Goal: Book appointment/travel/reservation

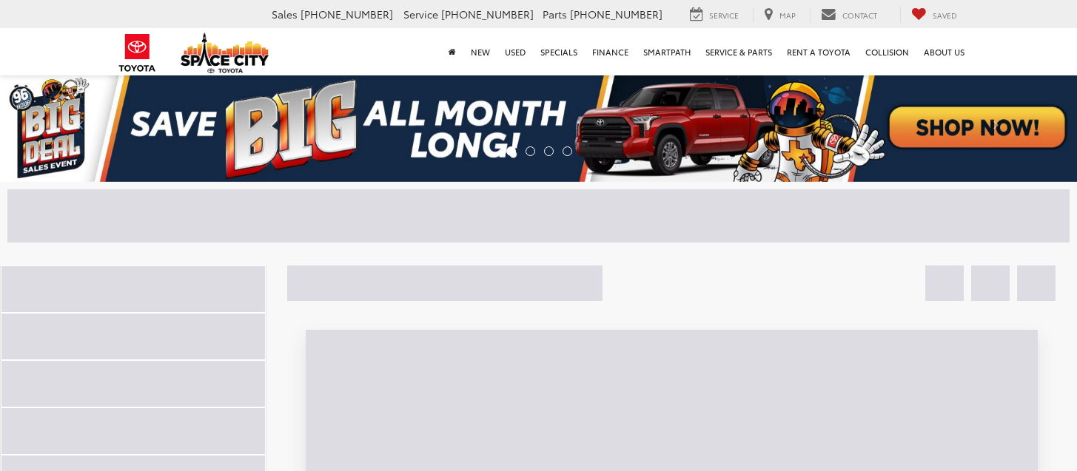
select select "Month"
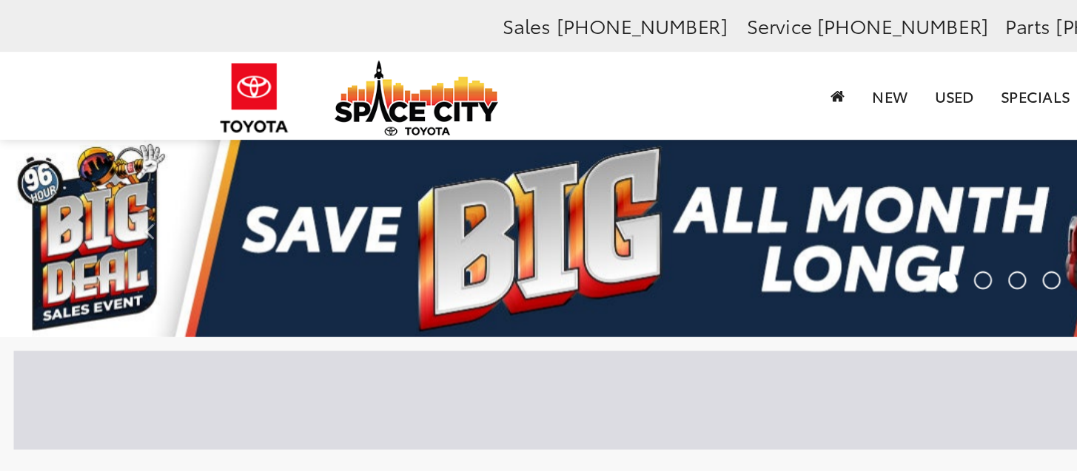
type input "**"
select select "Month"
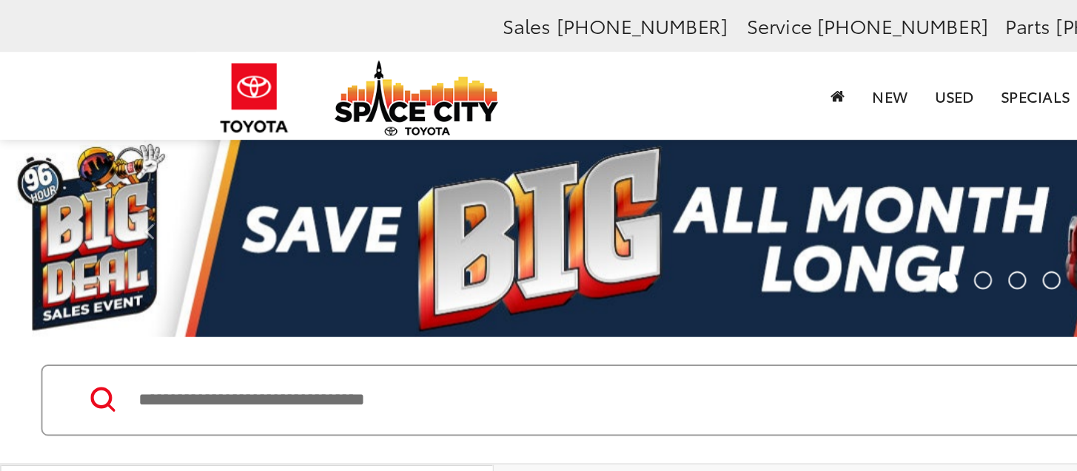
click at [0, 0] on input "Search by Make, Model, or Keyword" at bounding box center [0, 0] width 0 height 0
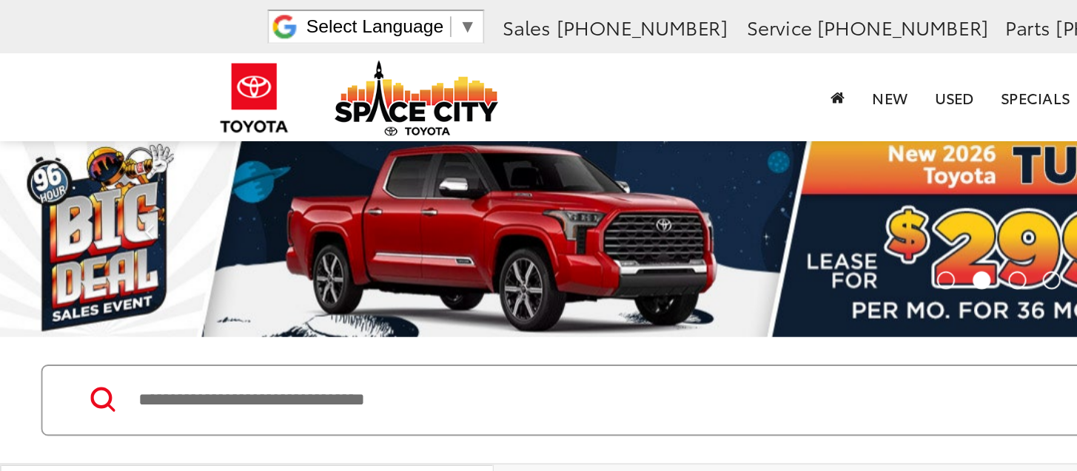
click at [840, 279] on div "[PERSON_NAME] Space City Toyota I'm online! How may I help? 😀" at bounding box center [951, 256] width 222 height 112
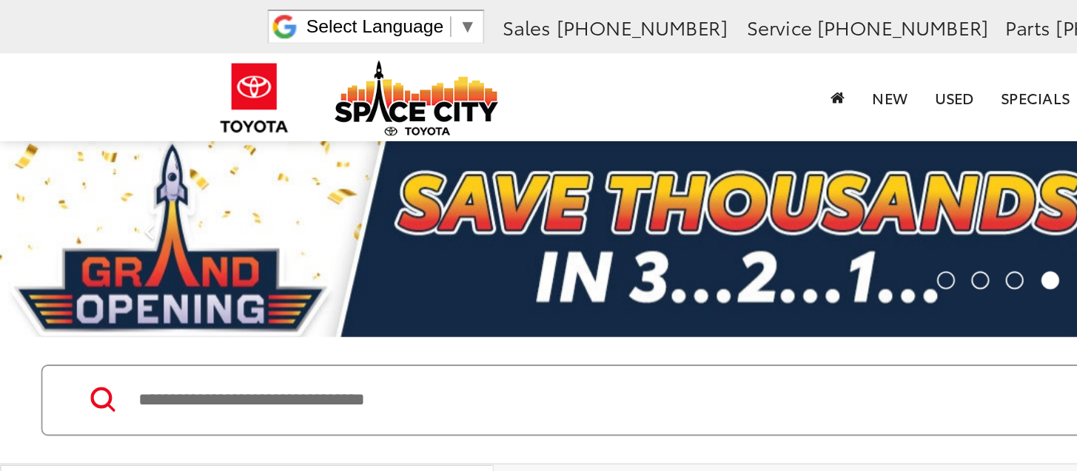
click at [429, 471] on html "Accessibility Screen-Reader Guide, Feedback, and Issue Reporting | New window S…" at bounding box center [538, 235] width 1077 height 471
click at [152, 471] on html "Accessibility Screen-Reader Guide, Feedback, and Issue Reporting | New window S…" at bounding box center [538, 235] width 1077 height 471
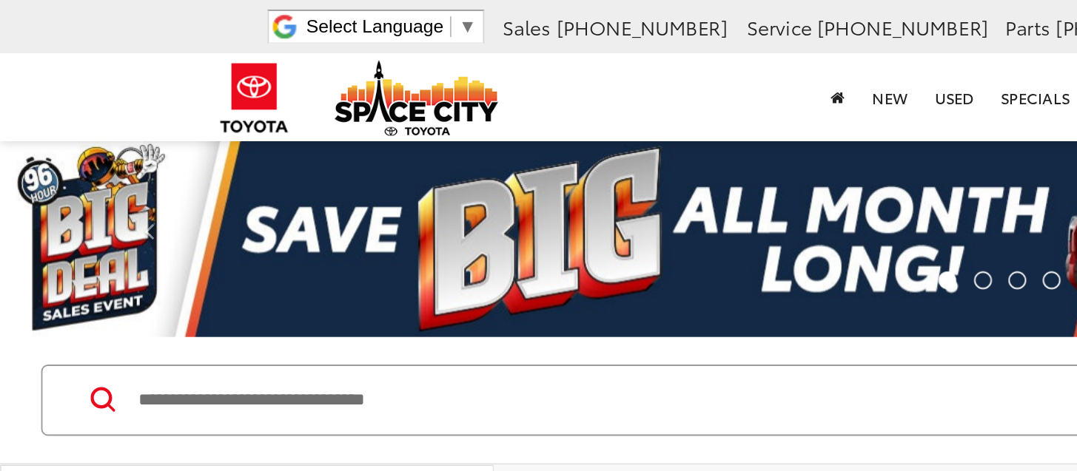
click at [429, 471] on html "Accessibility Screen-Reader Guide, Feedback, and Issue Reporting | New window S…" at bounding box center [538, 235] width 1077 height 471
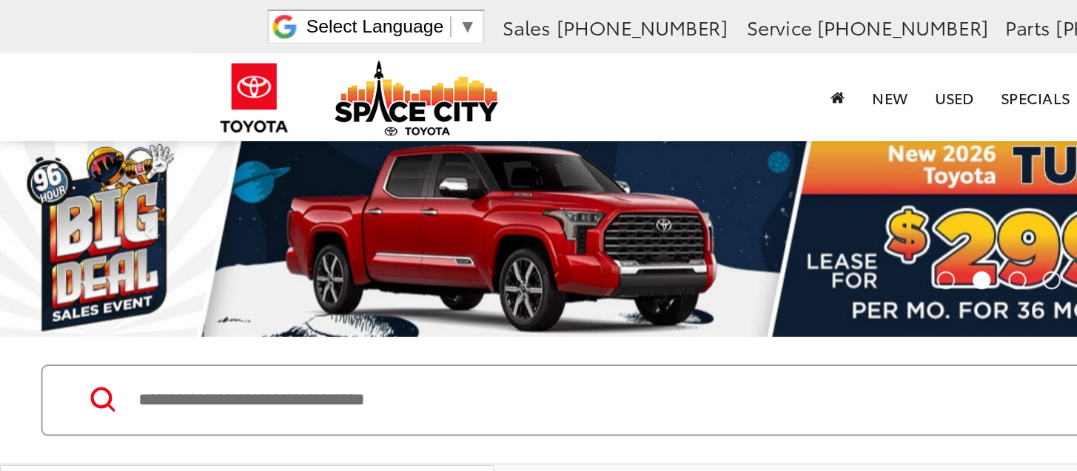
click at [429, 471] on html "Accessibility Screen-Reader Guide, Feedback, and Issue Reporting | New window S…" at bounding box center [538, 235] width 1077 height 471
